Goal: Task Accomplishment & Management: Complete application form

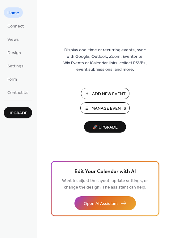
click at [106, 93] on span "Add New Event" at bounding box center [109, 94] width 34 height 6
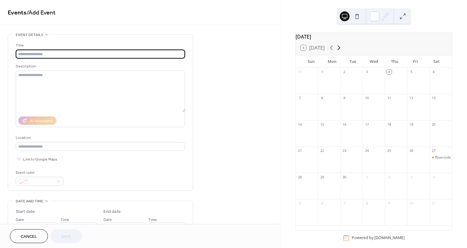
click at [340, 50] on icon at bounding box center [338, 48] width 3 height 5
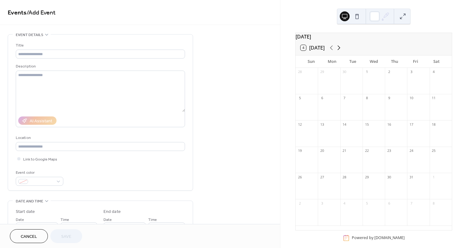
click at [340, 50] on icon at bounding box center [338, 48] width 3 height 5
click at [391, 191] on div at bounding box center [396, 189] width 22 height 16
click at [113, 54] on input "text" at bounding box center [100, 54] width 169 height 9
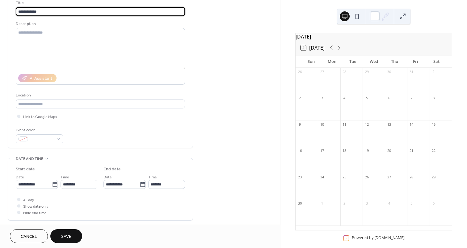
scroll to position [44, 0]
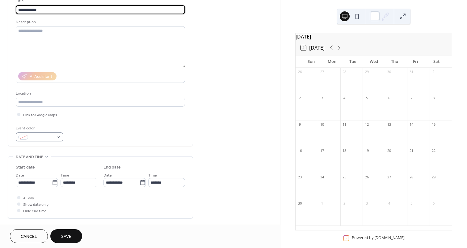
type input "**********"
click at [57, 138] on div at bounding box center [40, 137] width 48 height 9
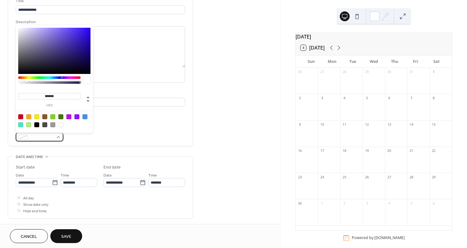
click at [57, 138] on div at bounding box center [40, 137] width 48 height 9
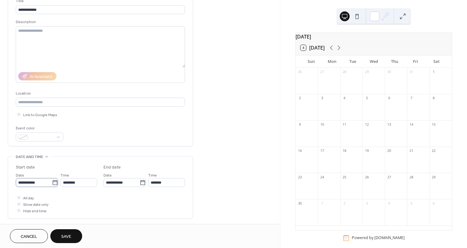
click at [55, 181] on icon at bounding box center [54, 182] width 5 height 5
click at [52, 181] on input "**********" at bounding box center [34, 182] width 36 height 9
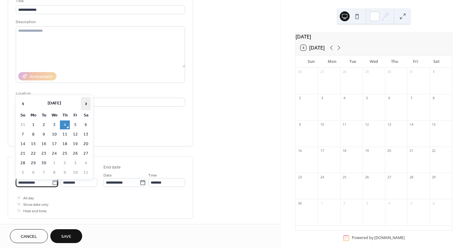
click at [86, 105] on span "›" at bounding box center [85, 104] width 9 height 12
click at [65, 161] on td "27" at bounding box center [65, 163] width 10 height 9
type input "**********"
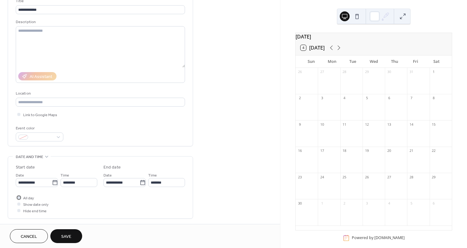
click at [31, 198] on span "All day" at bounding box center [28, 198] width 11 height 6
click at [69, 235] on span "Save" at bounding box center [66, 237] width 10 height 6
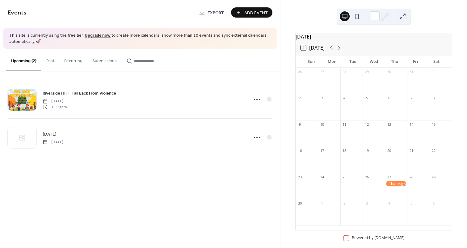
click at [258, 13] on span "Add Event" at bounding box center [255, 13] width 23 height 6
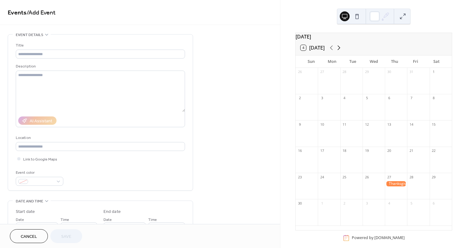
click at [339, 52] on icon at bounding box center [338, 47] width 7 height 7
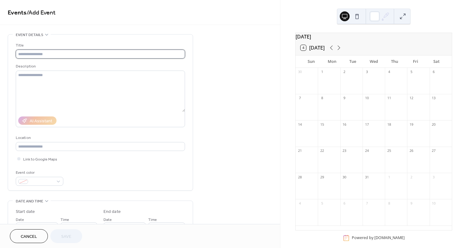
click at [59, 55] on input "text" at bounding box center [100, 54] width 169 height 9
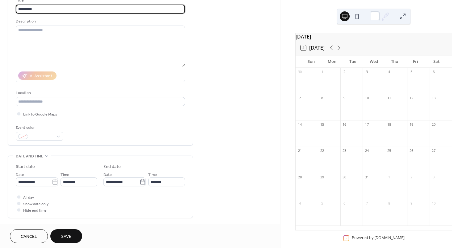
scroll to position [48, 0]
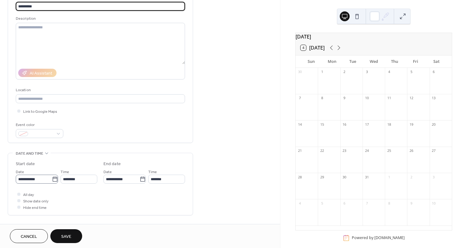
type input "*********"
click at [55, 180] on icon at bounding box center [55, 180] width 6 height 6
click at [52, 180] on input "**********" at bounding box center [34, 179] width 36 height 9
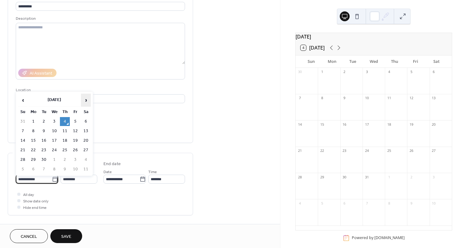
click at [89, 102] on span "›" at bounding box center [85, 100] width 9 height 12
click at [66, 148] on td "25" at bounding box center [65, 150] width 10 height 9
type input "**********"
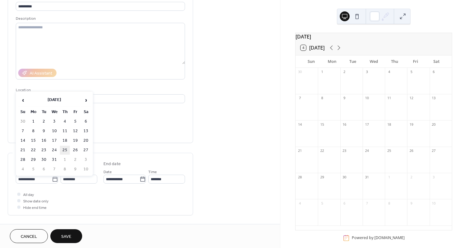
type input "**********"
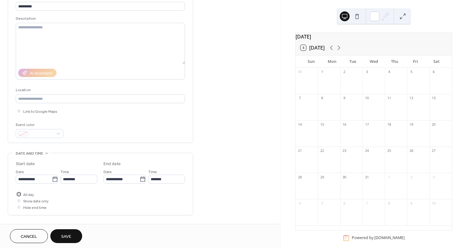
click at [28, 195] on span "All day" at bounding box center [28, 195] width 11 height 6
click at [66, 236] on span "Save" at bounding box center [66, 237] width 10 height 6
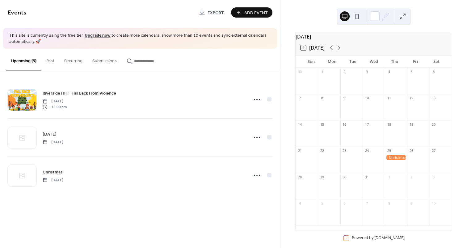
click at [392, 160] on div at bounding box center [396, 157] width 22 height 5
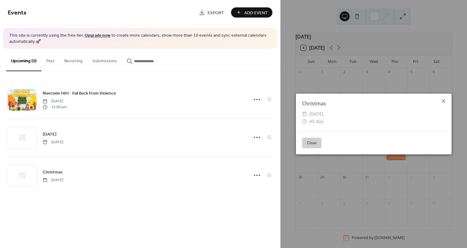
click at [444, 101] on icon at bounding box center [443, 101] width 7 height 7
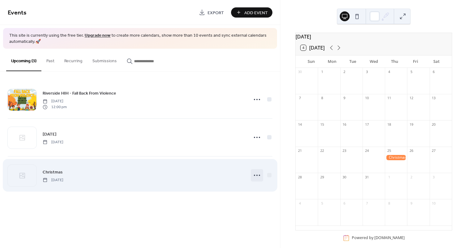
click at [256, 176] on circle at bounding box center [256, 175] width 1 height 1
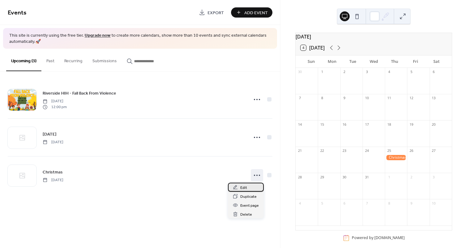
click at [245, 187] on span "Edit" at bounding box center [243, 188] width 7 height 6
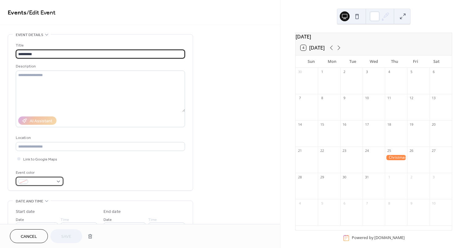
click at [40, 181] on span at bounding box center [42, 182] width 23 height 6
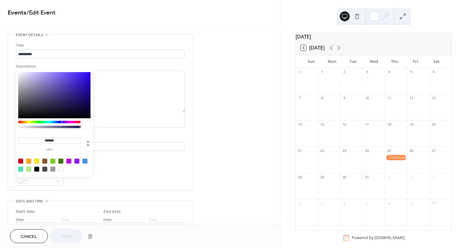
click at [19, 160] on div at bounding box center [20, 161] width 5 height 5
type input "*******"
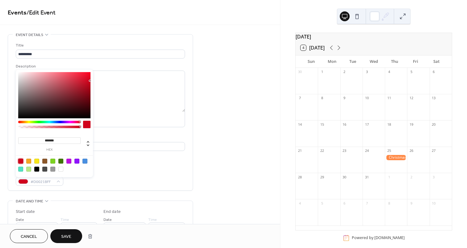
click at [59, 235] on button "Save" at bounding box center [66, 237] width 32 height 14
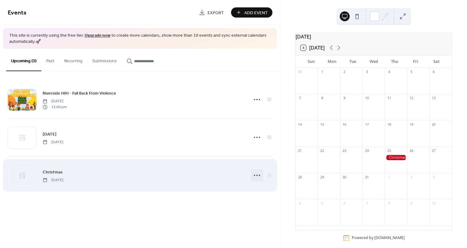
click at [252, 177] on icon at bounding box center [257, 176] width 10 height 10
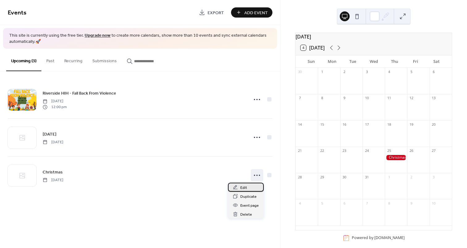
click at [244, 185] on span "Edit" at bounding box center [243, 188] width 7 height 6
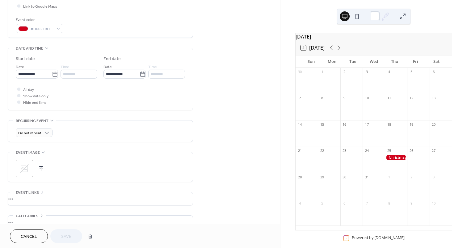
scroll to position [126, 0]
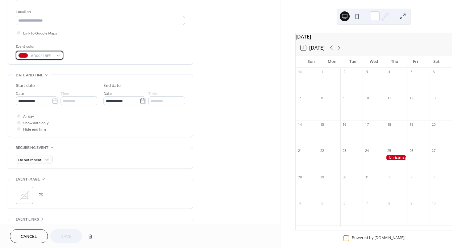
click at [60, 56] on div "#D0021BFF" at bounding box center [40, 55] width 48 height 9
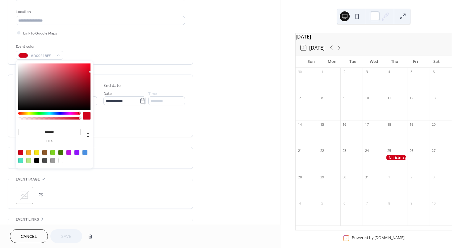
click at [61, 161] on div at bounding box center [60, 160] width 5 height 5
type input "*******"
click at [64, 235] on span "Save" at bounding box center [66, 237] width 10 height 6
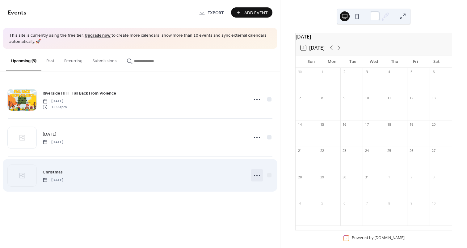
click at [256, 173] on icon at bounding box center [257, 176] width 10 height 10
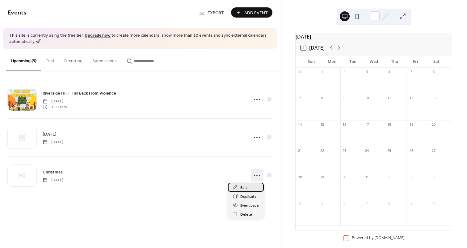
click at [248, 186] on div "Edit" at bounding box center [246, 187] width 36 height 9
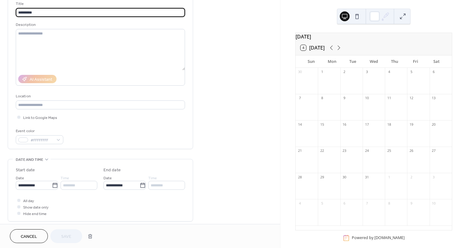
scroll to position [51, 0]
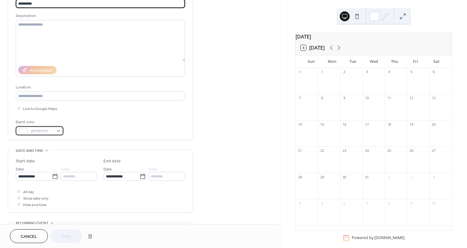
click at [58, 131] on div "#FFFFFFFF" at bounding box center [40, 131] width 48 height 9
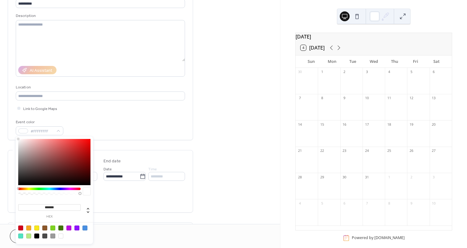
click at [61, 228] on div at bounding box center [60, 228] width 5 height 5
type input "*******"
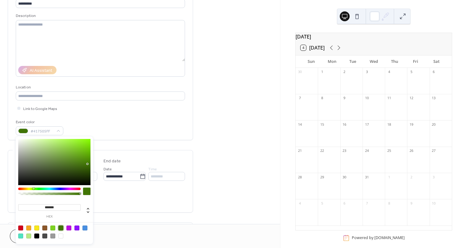
click at [118, 198] on div "All day Show date only Hide end time" at bounding box center [100, 198] width 169 height 19
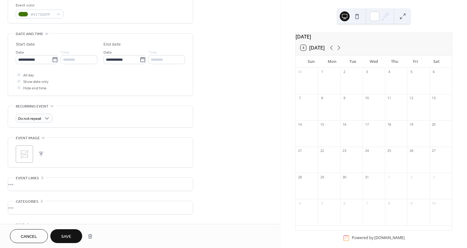
scroll to position [188, 0]
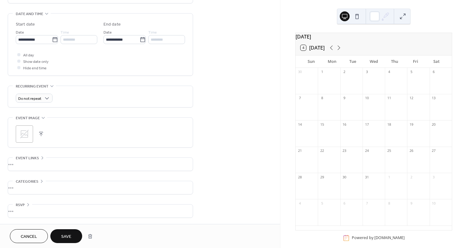
click at [39, 133] on button "button" at bounding box center [41, 134] width 9 height 9
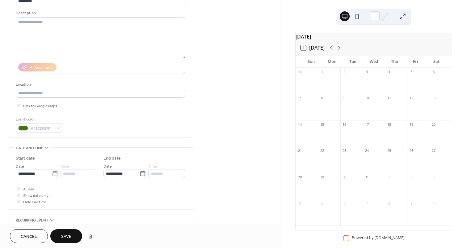
scroll to position [52, 0]
click at [63, 234] on span "Save" at bounding box center [66, 237] width 10 height 6
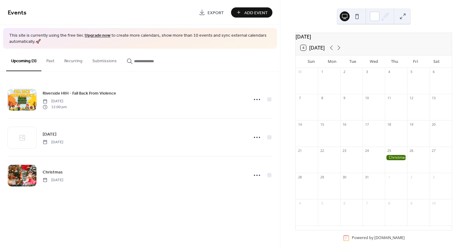
click at [396, 160] on div at bounding box center [396, 157] width 22 height 5
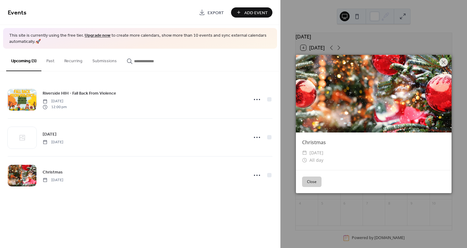
click at [315, 179] on button "Close" at bounding box center [311, 182] width 19 height 10
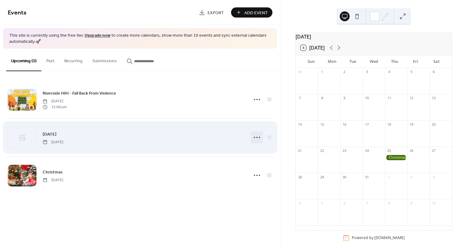
click at [258, 135] on icon at bounding box center [257, 138] width 10 height 10
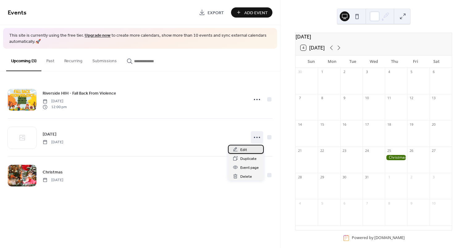
click at [244, 148] on span "Edit" at bounding box center [243, 150] width 7 height 6
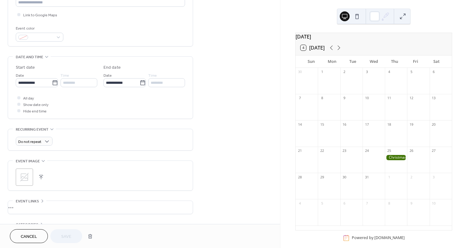
scroll to position [153, 0]
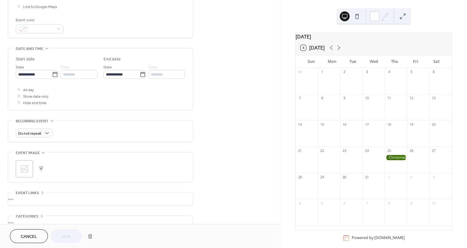
click at [41, 169] on button "button" at bounding box center [41, 169] width 9 height 9
click at [76, 235] on button "Save" at bounding box center [66, 237] width 32 height 14
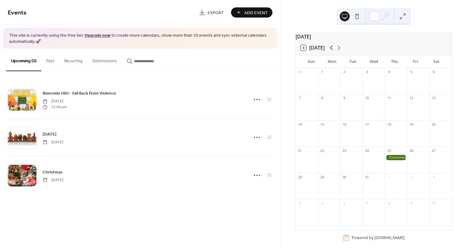
click at [331, 52] on icon at bounding box center [330, 47] width 7 height 7
click at [393, 187] on div at bounding box center [396, 183] width 22 height 5
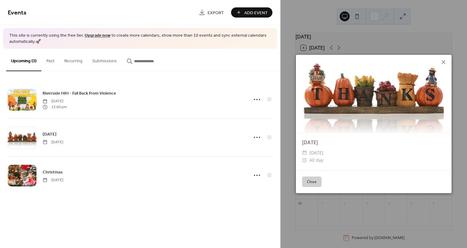
click at [444, 61] on icon at bounding box center [443, 62] width 4 height 4
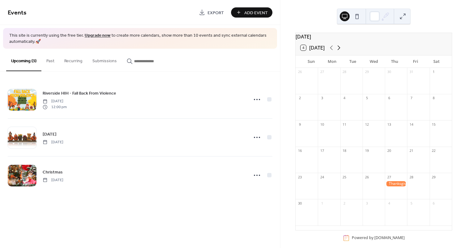
click at [340, 50] on icon at bounding box center [338, 48] width 3 height 5
click at [251, 11] on span "Add Event" at bounding box center [255, 13] width 23 height 6
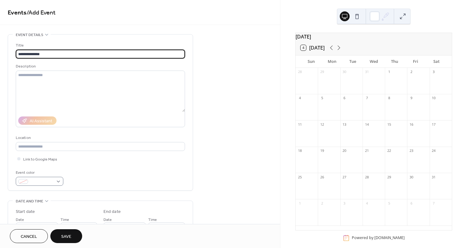
type input "**********"
click at [57, 181] on div at bounding box center [40, 181] width 48 height 9
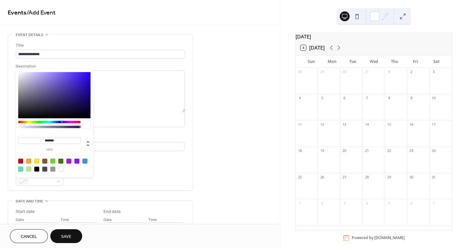
click at [37, 161] on div at bounding box center [36, 161] width 5 height 5
type input "*******"
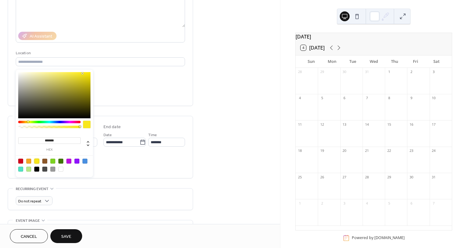
scroll to position [188, 0]
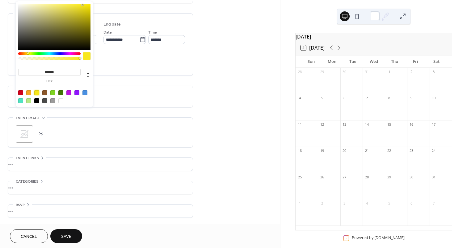
click at [41, 133] on button "button" at bounding box center [41, 134] width 9 height 9
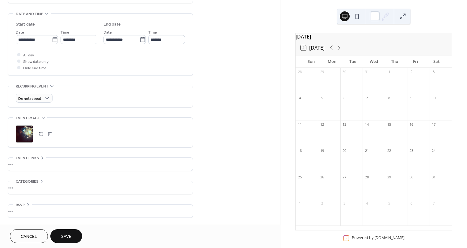
click at [74, 237] on button "Save" at bounding box center [66, 237] width 32 height 14
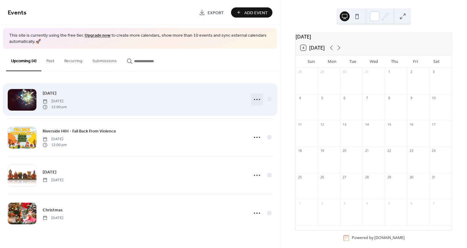
click at [256, 98] on icon at bounding box center [257, 100] width 10 height 10
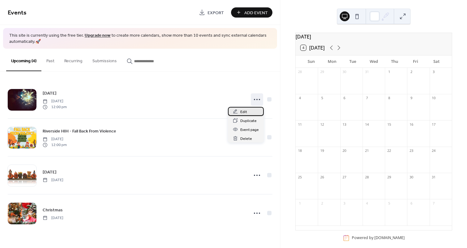
click at [246, 110] on span "Edit" at bounding box center [243, 112] width 7 height 6
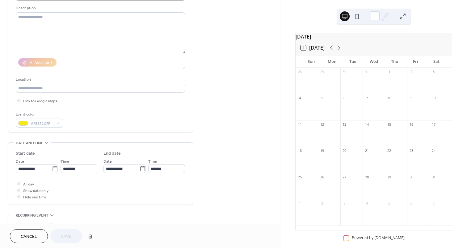
scroll to position [63, 0]
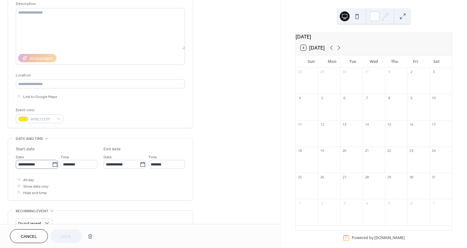
click at [56, 165] on icon at bounding box center [55, 165] width 6 height 6
click at [52, 165] on input "**********" at bounding box center [34, 164] width 36 height 9
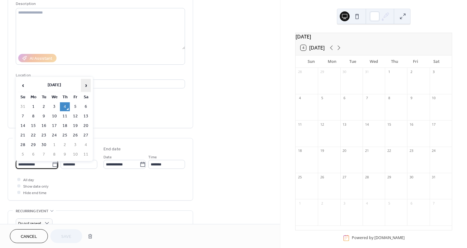
click at [85, 85] on span "›" at bounding box center [85, 85] width 9 height 12
click at [65, 106] on td "1" at bounding box center [65, 106] width 10 height 9
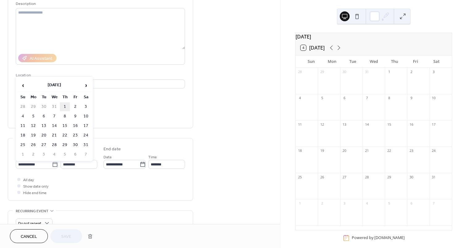
type input "**********"
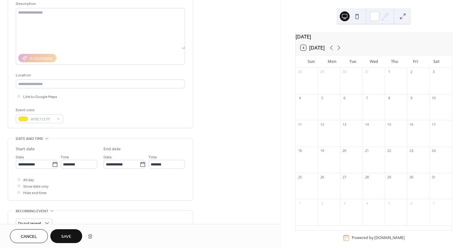
click at [36, 181] on div "All day Show date only Hide end time" at bounding box center [100, 186] width 169 height 19
click at [28, 180] on span "All day" at bounding box center [28, 180] width 11 height 6
click at [66, 239] on span "Save" at bounding box center [66, 237] width 10 height 6
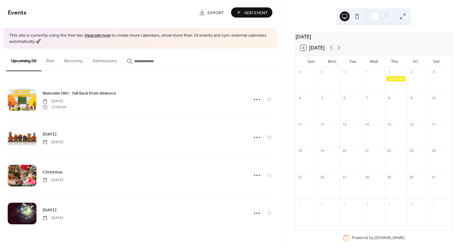
click at [394, 81] on div at bounding box center [396, 78] width 22 height 5
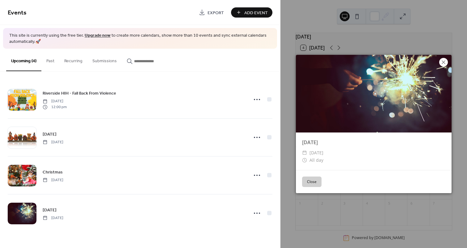
click at [444, 61] on icon at bounding box center [443, 62] width 7 height 7
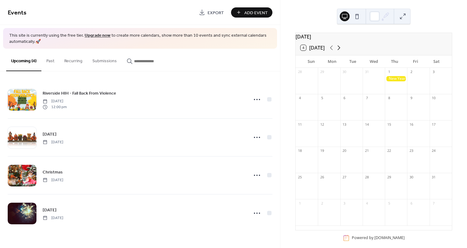
click at [340, 50] on icon at bounding box center [338, 48] width 3 height 5
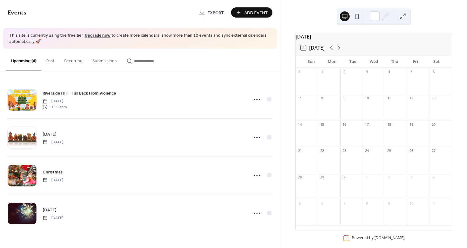
click at [333, 80] on div at bounding box center [329, 84] width 22 height 16
click at [251, 13] on span "Add Event" at bounding box center [255, 13] width 23 height 6
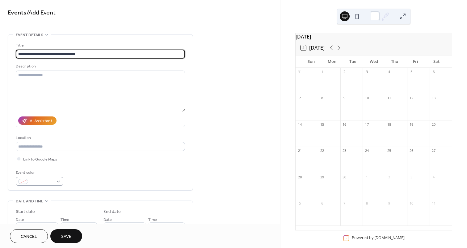
type input "**********"
click at [51, 182] on span at bounding box center [42, 182] width 23 height 6
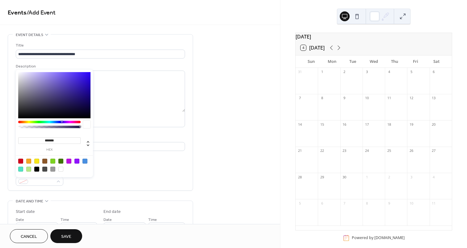
click at [28, 163] on div at bounding box center [28, 161] width 5 height 5
type input "*******"
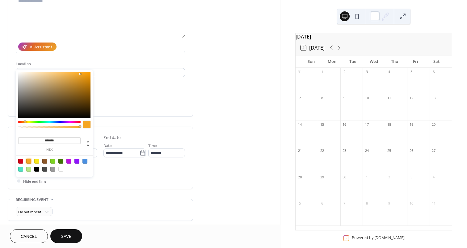
scroll to position [82, 0]
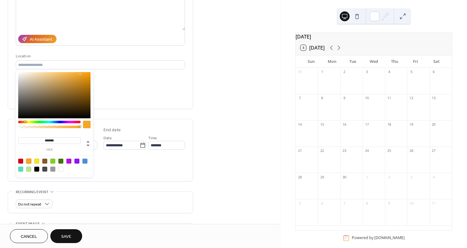
click at [116, 165] on div "All day Show date only Hide end time" at bounding box center [100, 166] width 169 height 19
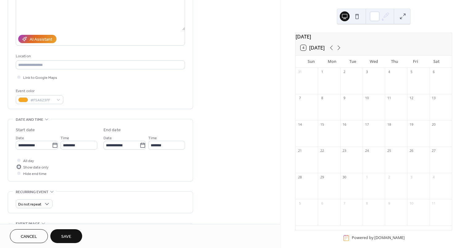
click at [46, 166] on span "Show date only" at bounding box center [35, 168] width 25 height 6
click at [55, 146] on icon at bounding box center [54, 145] width 5 height 5
click at [52, 146] on input "**********" at bounding box center [34, 145] width 36 height 9
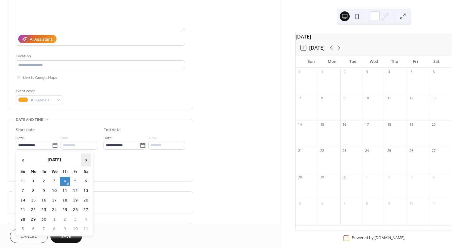
click at [88, 159] on span "›" at bounding box center [85, 160] width 9 height 12
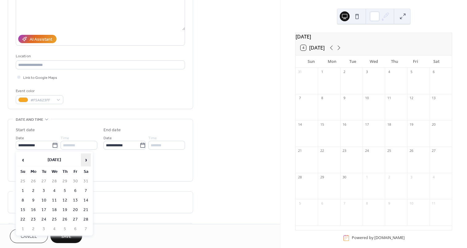
click at [88, 159] on span "›" at bounding box center [85, 160] width 9 height 12
click at [35, 179] on td "1" at bounding box center [33, 181] width 10 height 9
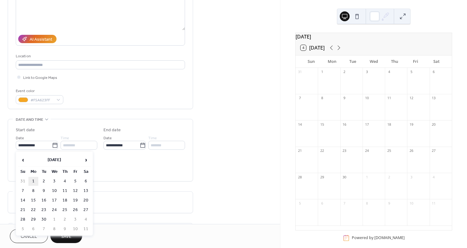
type input "**********"
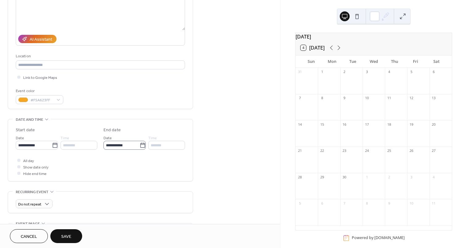
click at [140, 146] on icon at bounding box center [143, 146] width 6 height 6
click at [140, 146] on input "**********" at bounding box center [121, 145] width 36 height 9
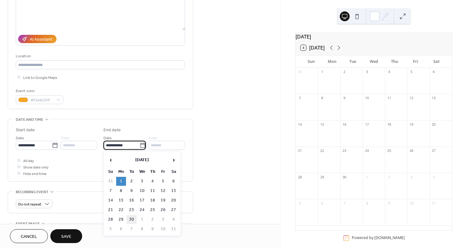
click at [134, 219] on td "30" at bounding box center [132, 219] width 10 height 9
type input "**********"
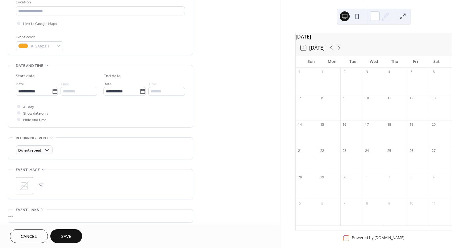
scroll to position [140, 0]
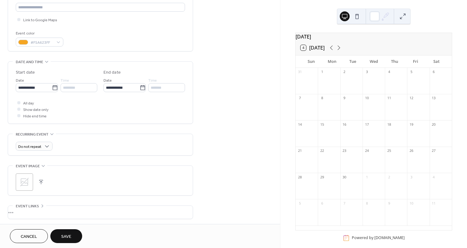
click at [42, 184] on button "button" at bounding box center [41, 182] width 9 height 9
click at [72, 234] on button "Save" at bounding box center [66, 237] width 32 height 14
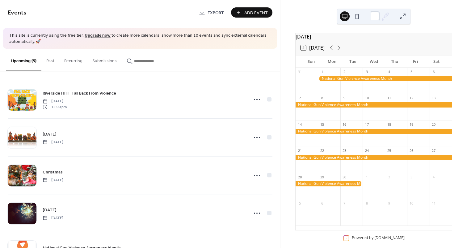
click at [363, 81] on div at bounding box center [385, 78] width 134 height 5
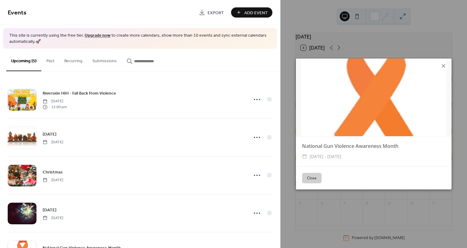
click at [442, 65] on icon at bounding box center [443, 65] width 7 height 7
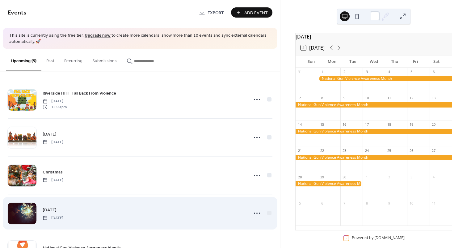
scroll to position [31, 0]
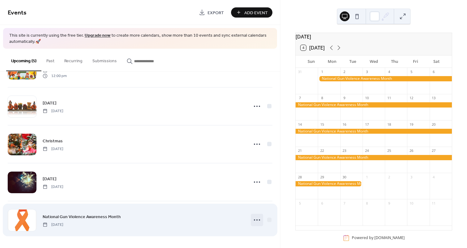
click at [254, 222] on icon at bounding box center [257, 220] width 10 height 10
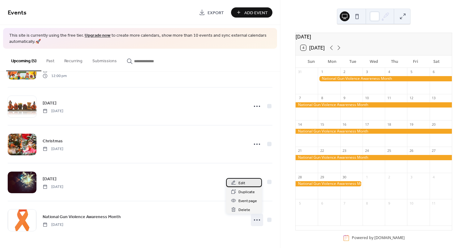
click at [243, 186] on span "Edit" at bounding box center [241, 183] width 7 height 6
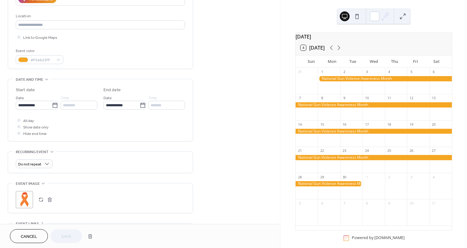
scroll to position [124, 0]
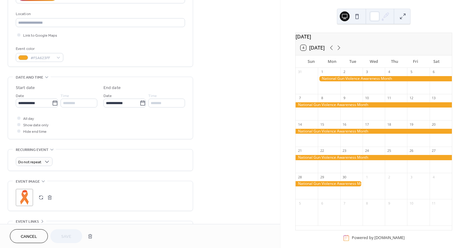
click at [29, 198] on div ";" at bounding box center [24, 197] width 17 height 17
click at [66, 237] on span "Save" at bounding box center [66, 237] width 10 height 6
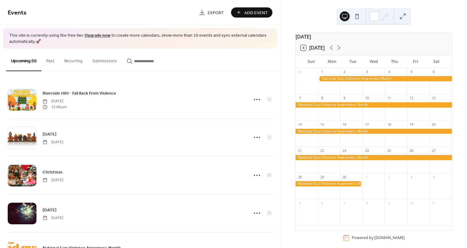
click at [389, 81] on div at bounding box center [385, 78] width 134 height 5
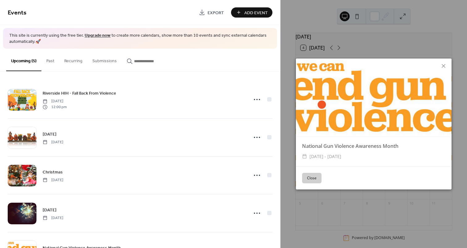
click at [316, 177] on button "Close" at bounding box center [311, 178] width 19 height 10
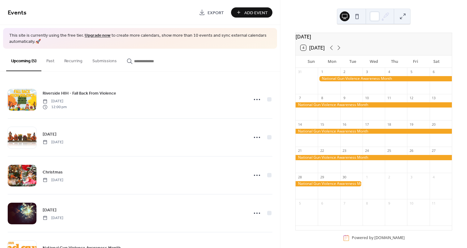
click at [258, 13] on span "Add Event" at bounding box center [255, 13] width 23 height 6
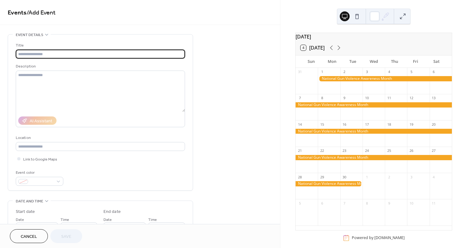
click at [145, 55] on input "text" at bounding box center [100, 54] width 169 height 9
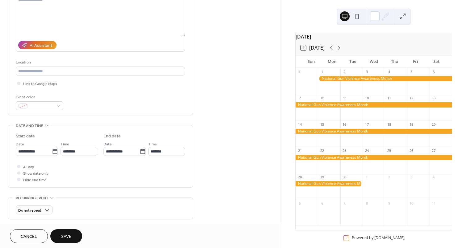
scroll to position [77, 0]
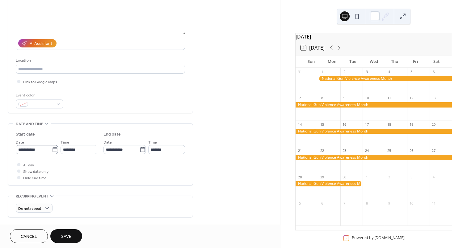
type input "**********"
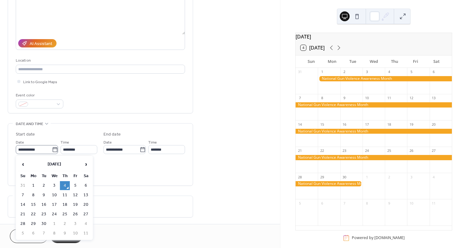
click at [55, 149] on icon at bounding box center [54, 149] width 5 height 5
click at [52, 149] on input "**********" at bounding box center [34, 149] width 36 height 9
click at [85, 166] on span "›" at bounding box center [85, 164] width 9 height 12
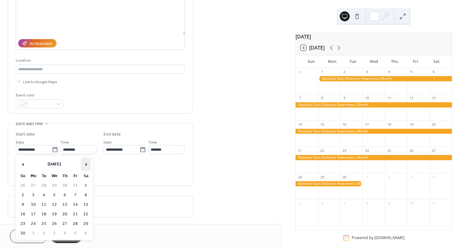
click at [85, 166] on span "›" at bounding box center [85, 164] width 9 height 12
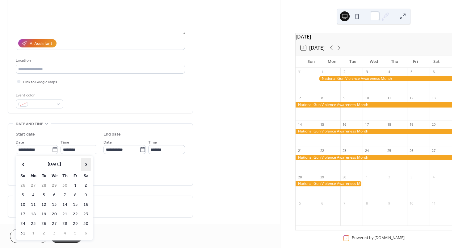
click at [85, 166] on span "›" at bounding box center [85, 164] width 9 height 12
click at [111, 233] on div "Cancel Save" at bounding box center [140, 237] width 260 height 14
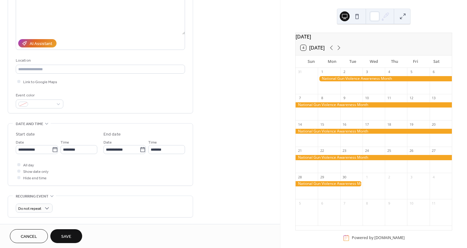
click at [41, 237] on button "Cancel" at bounding box center [29, 237] width 38 height 14
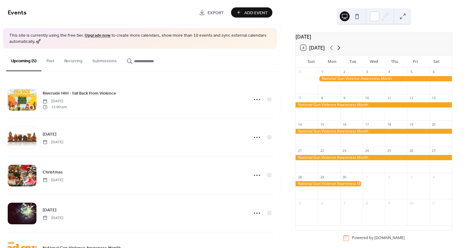
click at [339, 52] on icon at bounding box center [338, 47] width 7 height 7
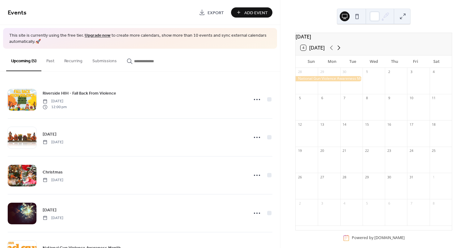
click at [339, 52] on icon at bounding box center [338, 47] width 7 height 7
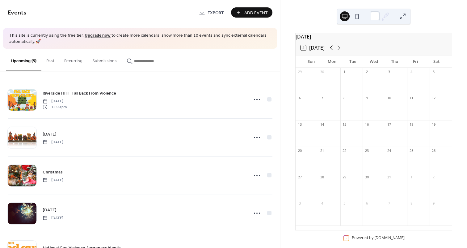
click at [331, 52] on icon at bounding box center [330, 47] width 7 height 7
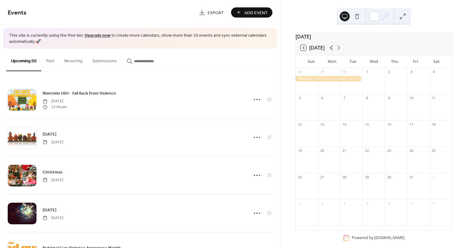
click at [331, 52] on icon at bounding box center [330, 47] width 7 height 7
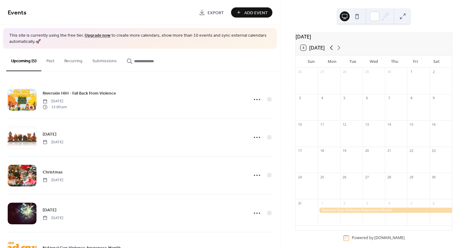
click at [331, 52] on icon at bounding box center [330, 47] width 7 height 7
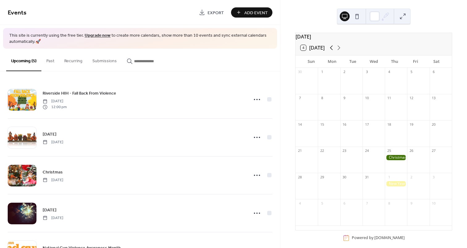
click at [331, 52] on icon at bounding box center [330, 47] width 7 height 7
click at [331, 50] on icon at bounding box center [331, 48] width 3 height 5
click at [333, 51] on icon at bounding box center [330, 47] width 7 height 7
click at [437, 159] on div at bounding box center [440, 163] width 22 height 16
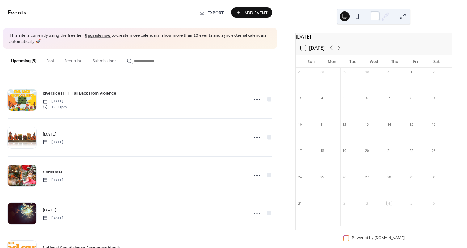
click at [257, 10] on span "Add Event" at bounding box center [255, 13] width 23 height 6
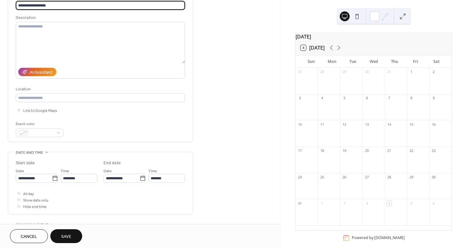
scroll to position [50, 0]
type input "**********"
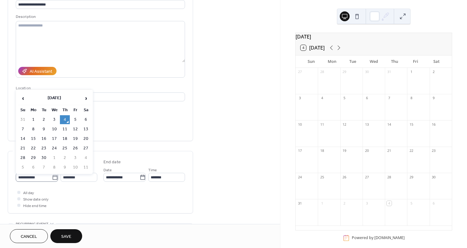
click at [53, 178] on icon at bounding box center [55, 178] width 6 height 6
click at [52, 178] on input "**********" at bounding box center [34, 177] width 36 height 9
click at [26, 100] on span "‹" at bounding box center [22, 98] width 9 height 12
click at [86, 149] on td "23" at bounding box center [86, 148] width 10 height 9
type input "**********"
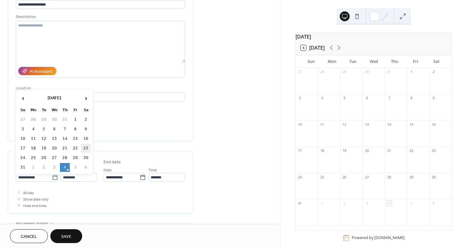
type input "**********"
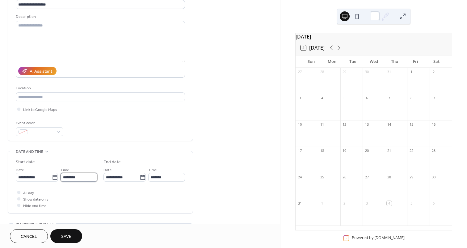
click at [90, 178] on input "********" at bounding box center [78, 177] width 37 height 9
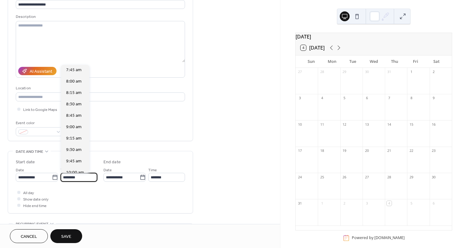
scroll to position [354, 0]
click at [76, 83] on span "8:00 am" at bounding box center [73, 83] width 15 height 6
type input "*******"
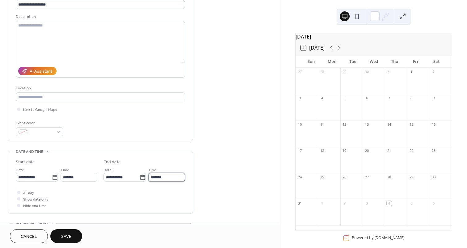
click at [168, 177] on input "*******" at bounding box center [166, 177] width 37 height 9
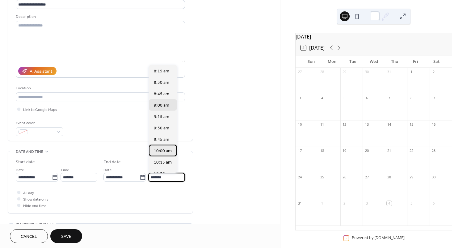
click at [163, 148] on span "10:00 am" at bounding box center [163, 151] width 18 height 6
type input "********"
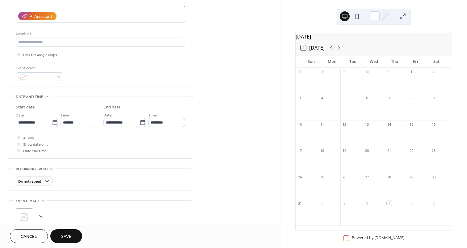
scroll to position [109, 0]
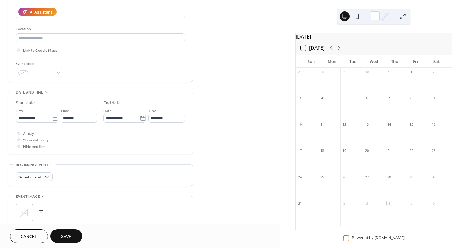
click at [65, 240] on span "Save" at bounding box center [66, 237] width 10 height 6
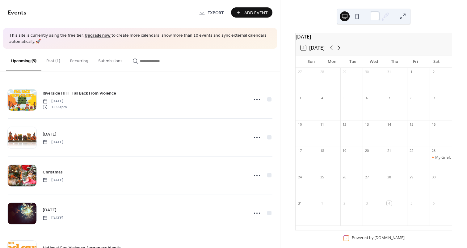
click at [341, 52] on icon at bounding box center [338, 47] width 7 height 7
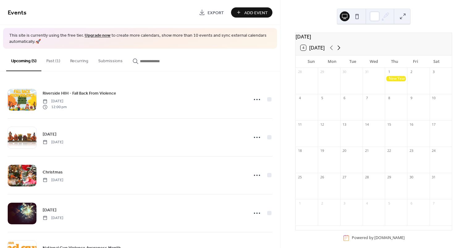
click at [341, 52] on icon at bounding box center [338, 47] width 7 height 7
click at [339, 51] on icon at bounding box center [338, 47] width 7 height 7
click at [249, 11] on span "Add Event" at bounding box center [255, 13] width 23 height 6
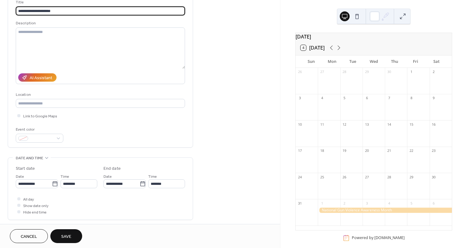
scroll to position [45, 0]
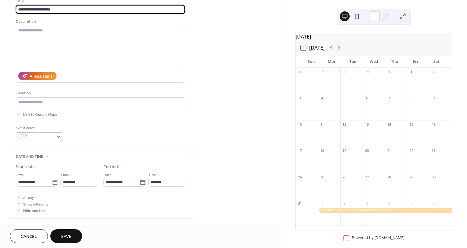
type input "**********"
click at [55, 138] on div at bounding box center [40, 136] width 48 height 9
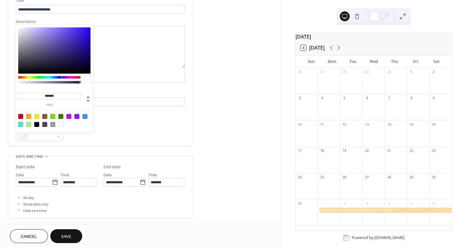
click at [70, 78] on div at bounding box center [49, 77] width 62 height 2
type input "*******"
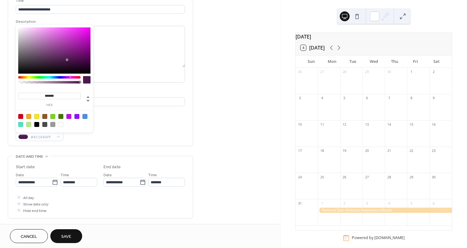
click at [70, 79] on div at bounding box center [49, 81] width 62 height 10
click at [115, 120] on div "**********" at bounding box center [100, 70] width 169 height 144
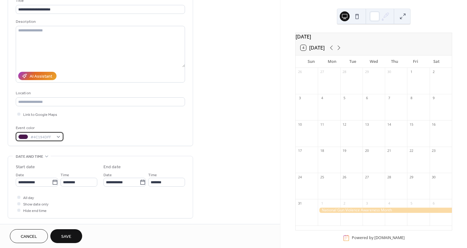
click at [53, 139] on span "#4C194DFF" at bounding box center [42, 137] width 23 height 6
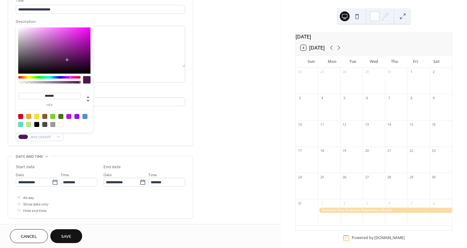
click at [70, 79] on div at bounding box center [49, 81] width 62 height 10
click at [70, 77] on div at bounding box center [70, 77] width 2 height 2
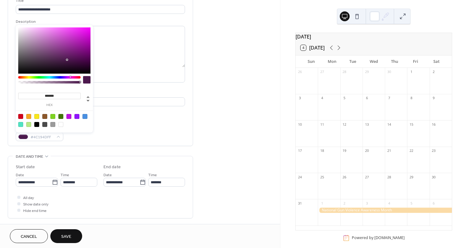
click at [81, 32] on div at bounding box center [54, 50] width 72 height 46
type input "*******"
click at [115, 120] on div "**********" at bounding box center [100, 70] width 169 height 144
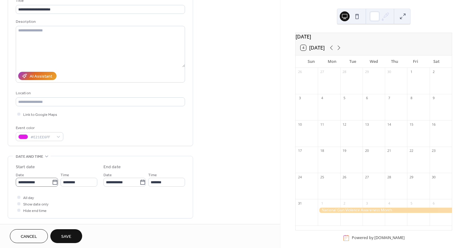
click at [55, 183] on icon at bounding box center [55, 183] width 6 height 6
click at [52, 183] on input "**********" at bounding box center [34, 182] width 36 height 9
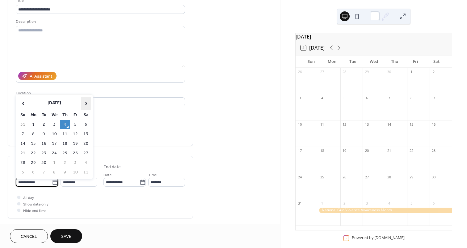
click at [86, 105] on span "›" at bounding box center [85, 103] width 9 height 12
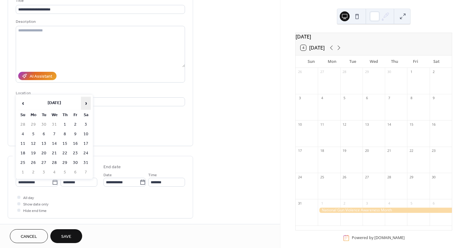
click at [86, 105] on span "›" at bounding box center [85, 103] width 9 height 12
click at [24, 133] on td "3" at bounding box center [23, 134] width 10 height 9
type input "**********"
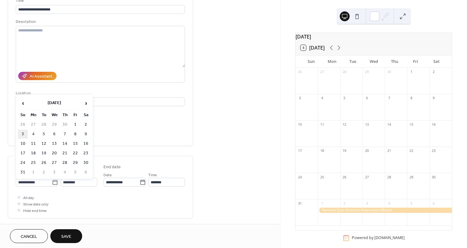
type input "**********"
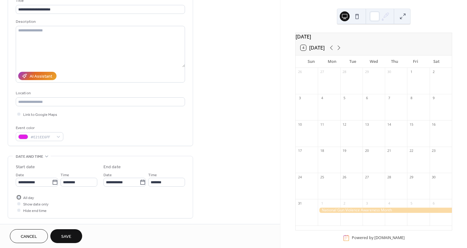
click at [31, 196] on span "All day" at bounding box center [28, 198] width 11 height 6
click at [67, 234] on span "Save" at bounding box center [66, 237] width 10 height 6
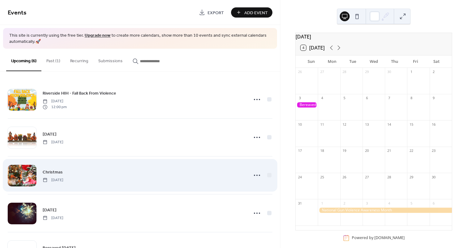
scroll to position [69, 0]
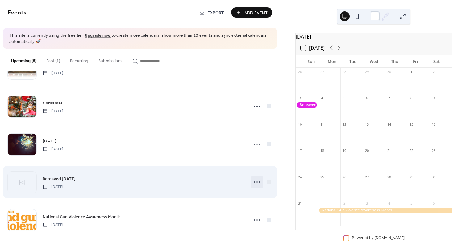
click at [254, 183] on icon at bounding box center [257, 182] width 10 height 10
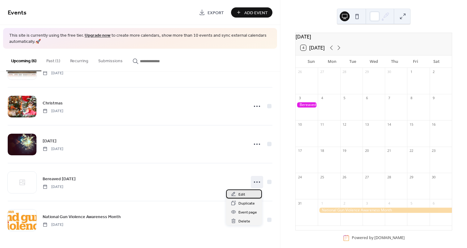
click at [240, 195] on span "Edit" at bounding box center [241, 195] width 7 height 6
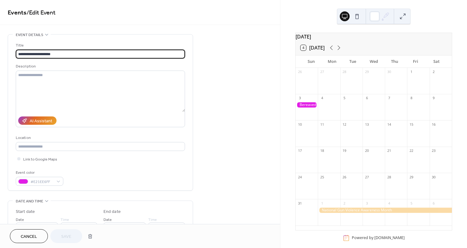
click at [19, 53] on input "**********" at bounding box center [100, 54] width 169 height 9
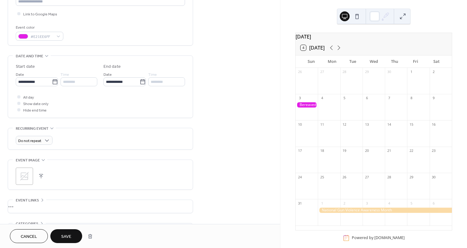
scroll to position [188, 0]
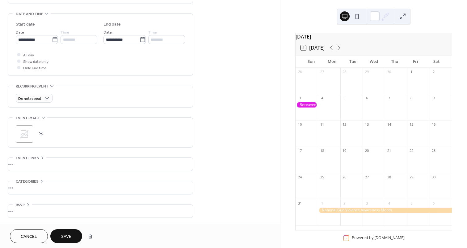
type input "**********"
click at [41, 134] on button "button" at bounding box center [41, 134] width 9 height 9
click at [75, 235] on button "Save" at bounding box center [66, 237] width 32 height 14
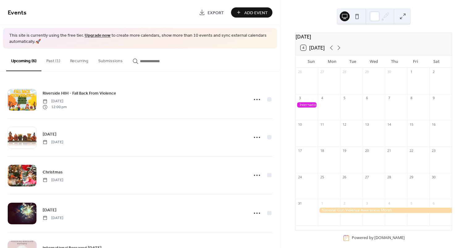
click at [310, 108] on div at bounding box center [306, 104] width 22 height 5
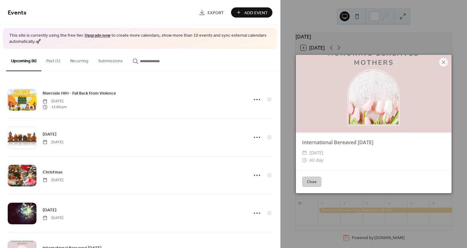
click at [407, 88] on div at bounding box center [374, 94] width 156 height 78
click at [443, 64] on icon at bounding box center [443, 62] width 7 height 7
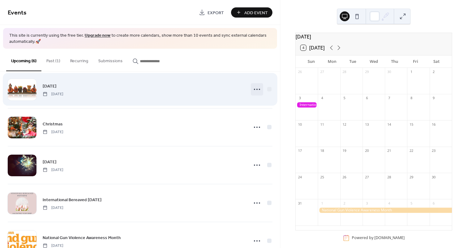
scroll to position [69, 0]
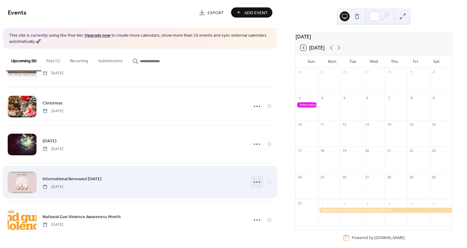
click at [257, 183] on icon at bounding box center [257, 182] width 10 height 10
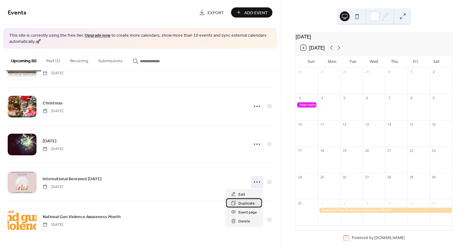
click at [239, 200] on div "Duplicate" at bounding box center [244, 203] width 36 height 9
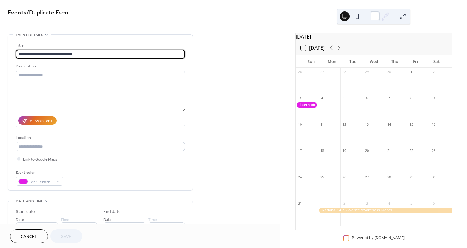
click at [26, 237] on span "Cancel" at bounding box center [29, 237] width 16 height 6
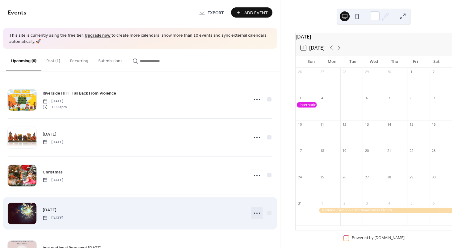
scroll to position [69, 0]
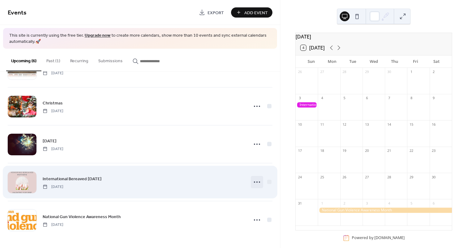
click at [252, 184] on icon at bounding box center [257, 182] width 10 height 10
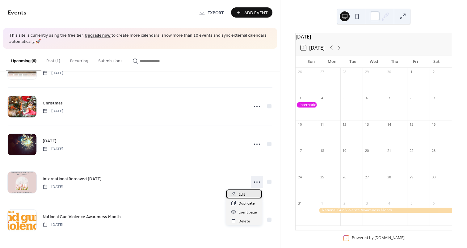
click at [238, 193] on span "Edit" at bounding box center [241, 195] width 7 height 6
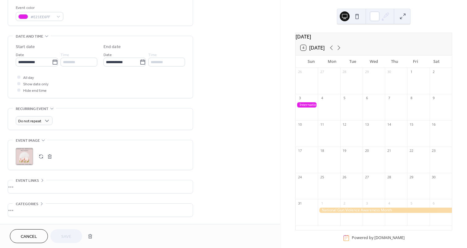
scroll to position [168, 0]
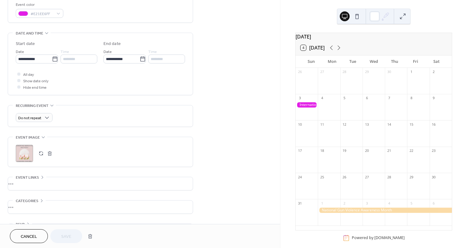
click at [22, 152] on div ";" at bounding box center [24, 153] width 17 height 17
click at [314, 108] on div at bounding box center [306, 104] width 22 height 5
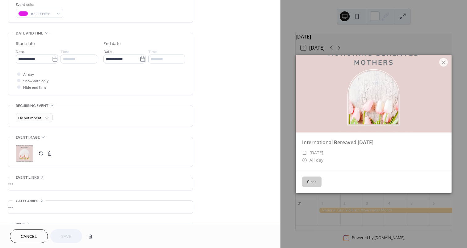
click at [377, 91] on div at bounding box center [374, 94] width 156 height 78
click at [35, 236] on span "Cancel" at bounding box center [29, 237] width 16 height 6
